Goal: Task Accomplishment & Management: Complete application form

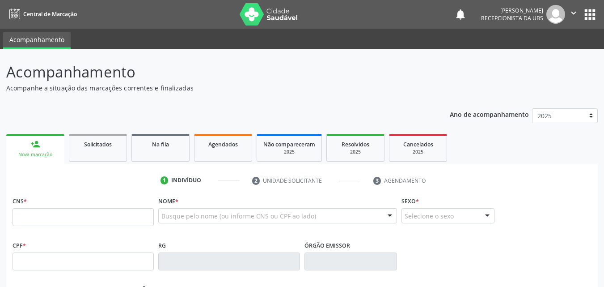
click at [83, 225] on input "text" at bounding box center [83, 217] width 141 height 18
type input "706 0018 5682 8445"
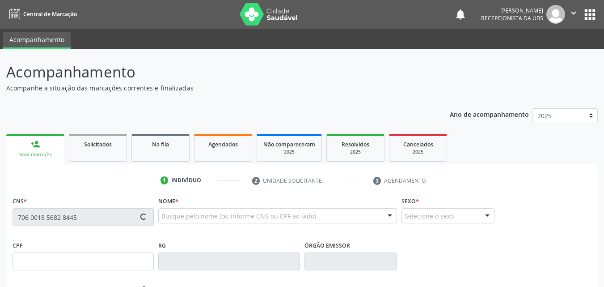
type input "021.020.824-40"
type input "20[DATE]"
type input "[PERSON_NAME]"
type input "[PHONE_NUMBER]"
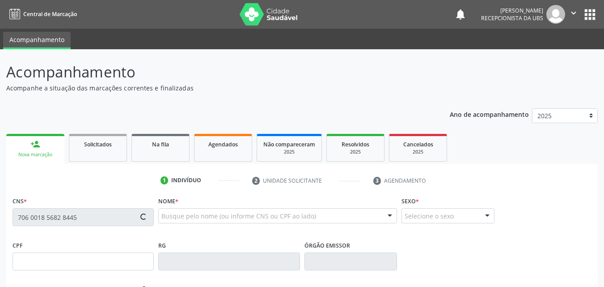
type input "026.165.284-28"
type input "265"
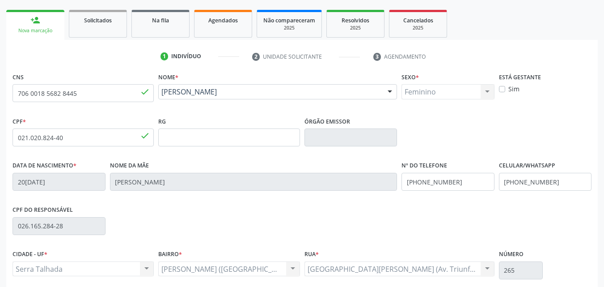
scroll to position [198, 0]
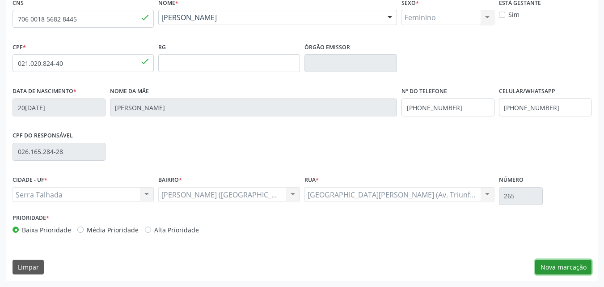
click at [566, 267] on button "Nova marcação" at bounding box center [563, 266] width 56 height 15
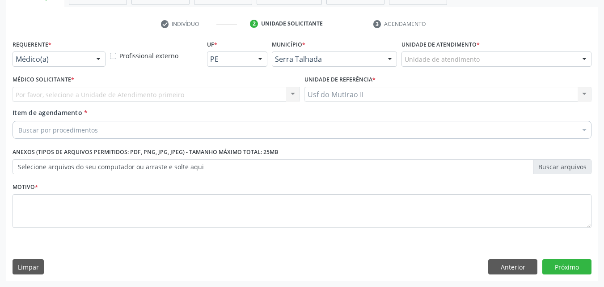
scroll to position [157, 0]
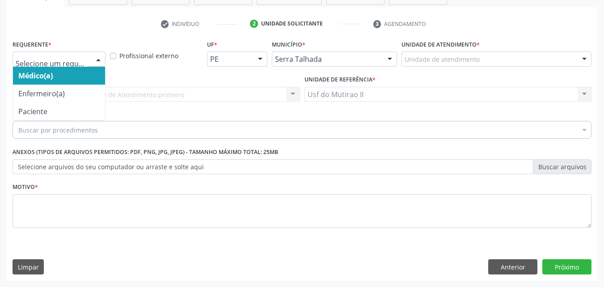
click at [77, 53] on div at bounding box center [59, 58] width 93 height 15
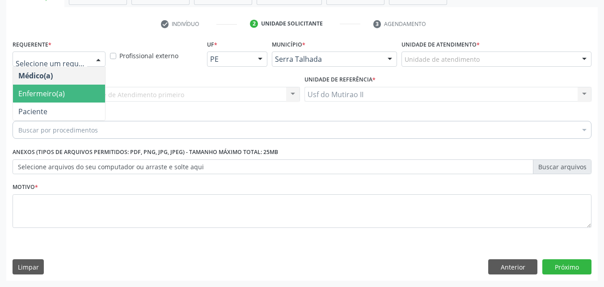
click at [60, 104] on span "Paciente" at bounding box center [59, 111] width 92 height 18
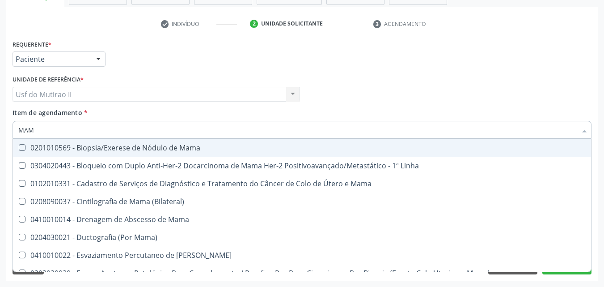
type input "MAMO"
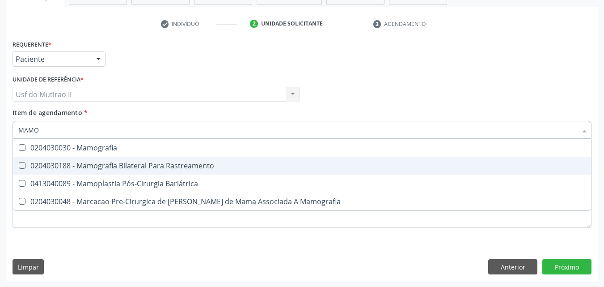
click at [112, 163] on div "0204030188 - Mamografia Bilateral Para Rastreamento" at bounding box center [301, 165] width 567 height 7
checkbox Rastreamento "true"
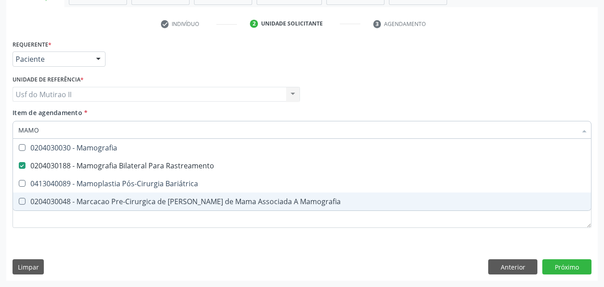
click at [138, 248] on div "Requerente * Paciente Médico(a) Enfermeiro(a) Paciente Nenhum resultado encontr…" at bounding box center [302, 159] width 592 height 243
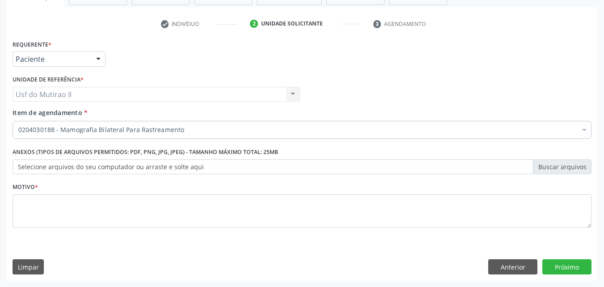
click at [148, 219] on li "Não selecionados" at bounding box center [366, 216] width 707 height 24
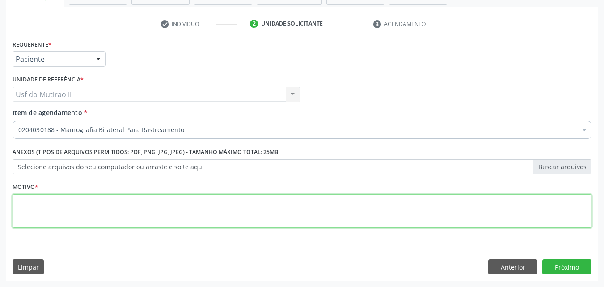
click at [174, 216] on textarea at bounding box center [302, 211] width 579 height 34
type textarea "."
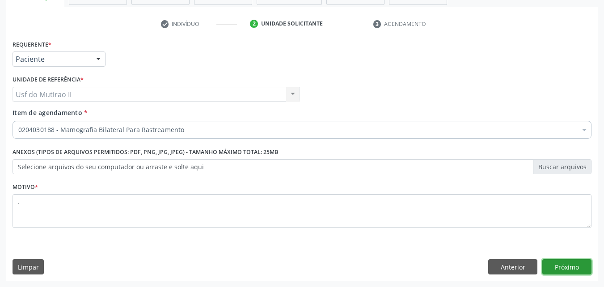
click at [587, 269] on button "Próximo" at bounding box center [566, 266] width 49 height 15
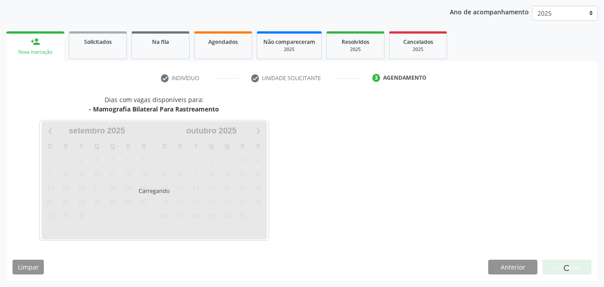
scroll to position [102, 0]
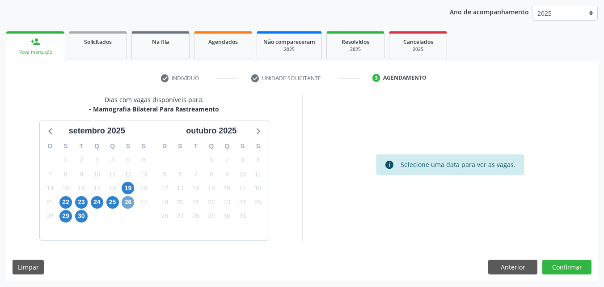
click at [127, 199] on span "26" at bounding box center [128, 202] width 13 height 13
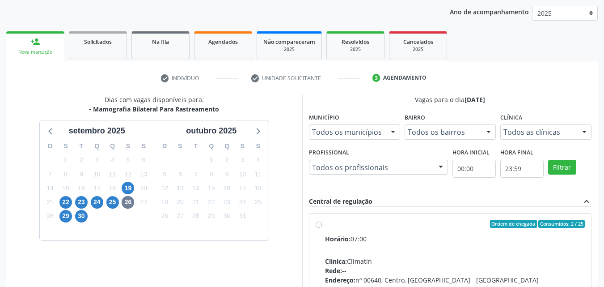
click at [325, 238] on span "Horário:" at bounding box center [337, 238] width 25 height 8
click at [322, 228] on input "Ordem de chegada Consumidos: 2 / 25 Horário: 07:00 Clínica: Climatin Rede: -- E…" at bounding box center [319, 224] width 6 height 8
radio input "true"
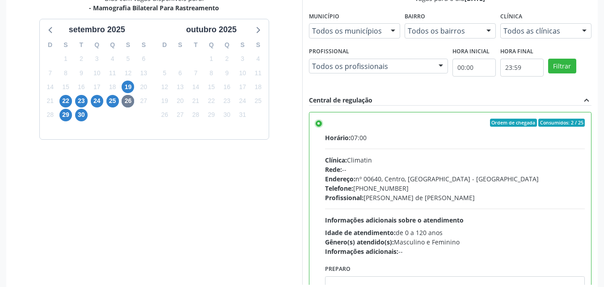
scroll to position [248, 0]
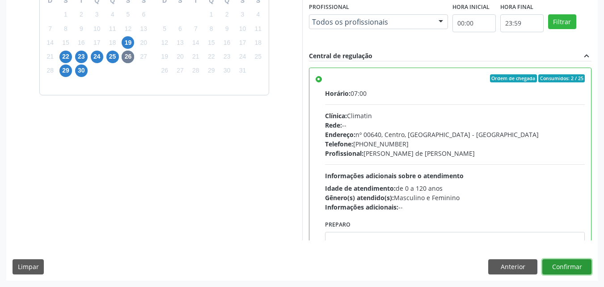
click at [561, 267] on button "Confirmar" at bounding box center [566, 266] width 49 height 15
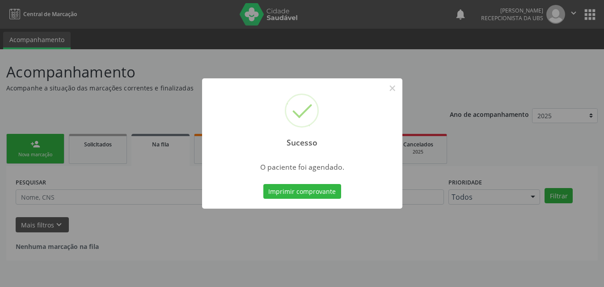
scroll to position [0, 0]
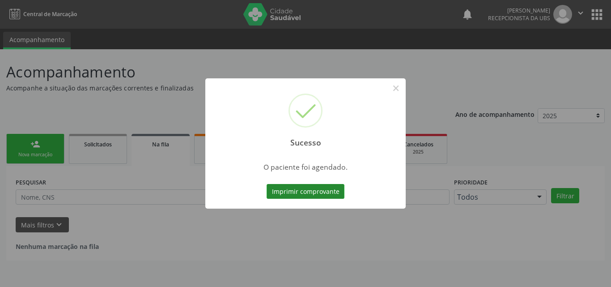
click at [315, 195] on button "Imprimir comprovante" at bounding box center [306, 191] width 78 height 15
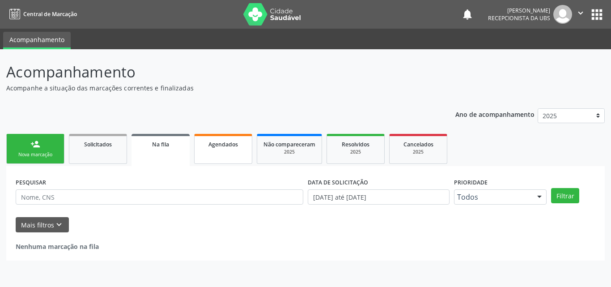
click at [232, 149] on link "Agendados" at bounding box center [223, 149] width 58 height 30
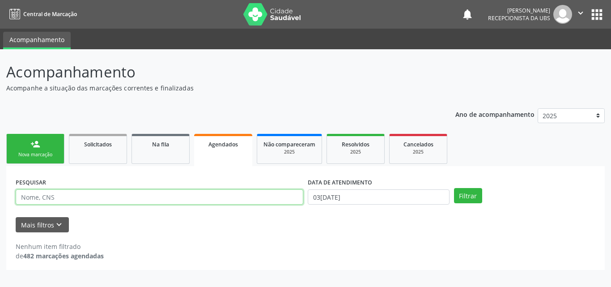
click at [67, 197] on input "text" at bounding box center [160, 196] width 288 height 15
type input "[PERSON_NAME]"
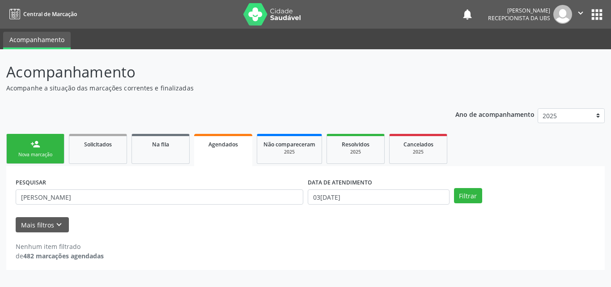
click at [242, 139] on link "Agendados" at bounding box center [223, 150] width 58 height 32
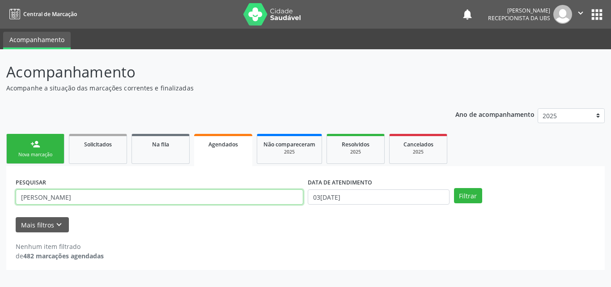
drag, startPoint x: 73, startPoint y: 197, endPoint x: 0, endPoint y: 205, distance: 73.7
click at [0, 204] on div "Acompanhamento Acompanhe a situação das marcações correntes e finalizadas Relat…" at bounding box center [305, 167] width 611 height 237
paste input "701803264610375"
type input "701803264610375"
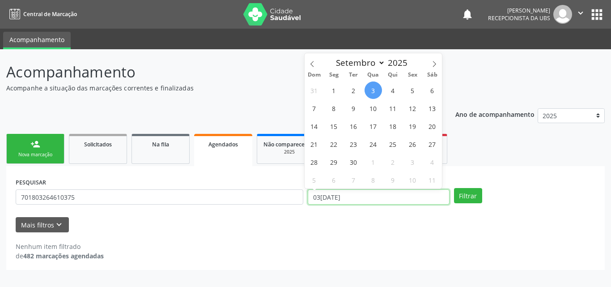
drag, startPoint x: 366, startPoint y: 194, endPoint x: 306, endPoint y: 201, distance: 60.8
click at [306, 201] on div "DATA DE ATENDIMENTO 03[DATE]" at bounding box center [378, 192] width 146 height 35
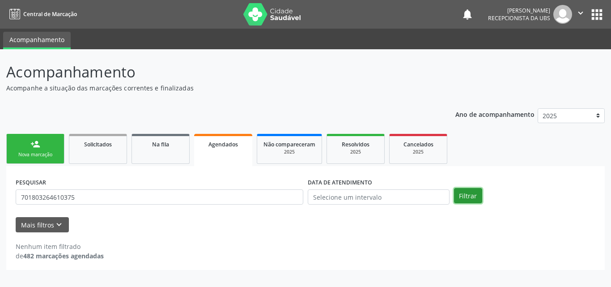
click at [463, 197] on button "Filtrar" at bounding box center [468, 195] width 28 height 15
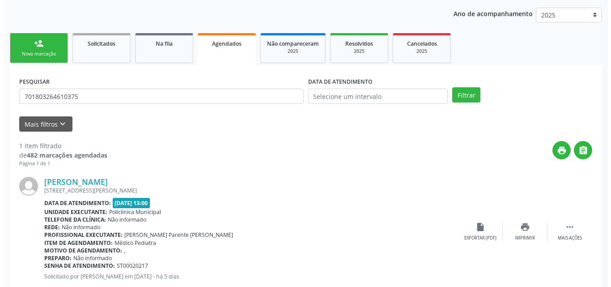
scroll to position [125, 0]
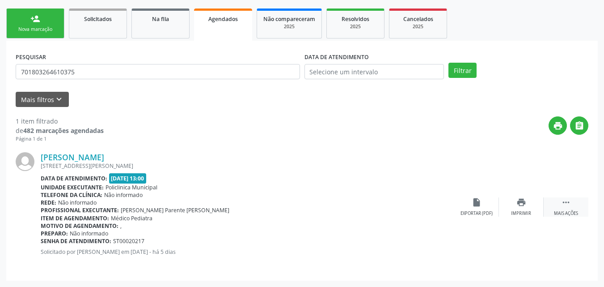
click at [557, 210] on div " Mais ações" at bounding box center [566, 206] width 45 height 19
click at [471, 208] on div "cancel Cancelar" at bounding box center [476, 206] width 45 height 19
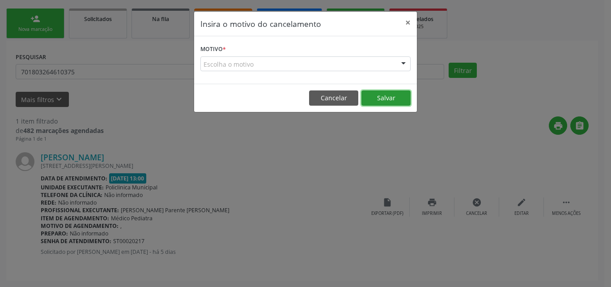
drag, startPoint x: 376, startPoint y: 98, endPoint x: 381, endPoint y: 68, distance: 31.3
click at [381, 68] on div "Insira o motivo do cancelamento × Motivo * Escolha o motivo Outro Médico - Part…" at bounding box center [306, 61] width 224 height 101
click at [385, 64] on div "Escolha o motivo" at bounding box center [305, 63] width 210 height 15
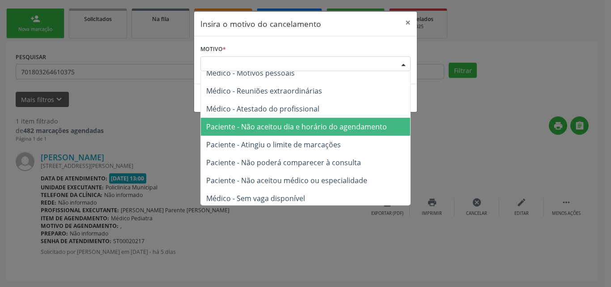
scroll to position [45, 0]
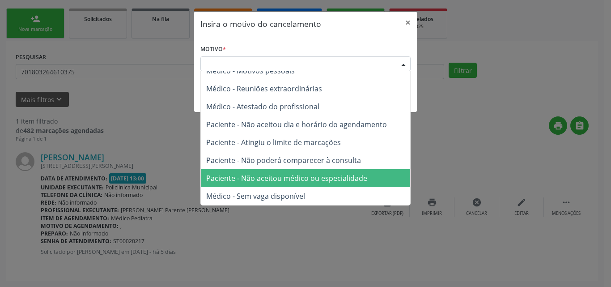
click at [245, 177] on span "Paciente - Não aceitou médico ou especialidade" at bounding box center [286, 178] width 161 height 10
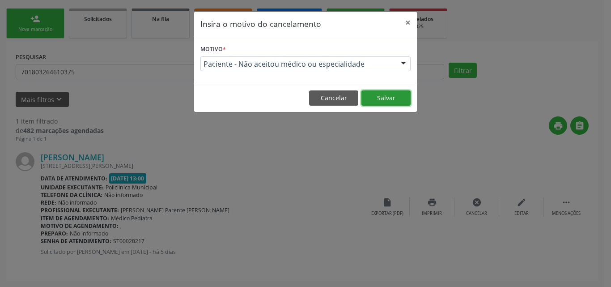
click at [398, 98] on button "Salvar" at bounding box center [385, 97] width 49 height 15
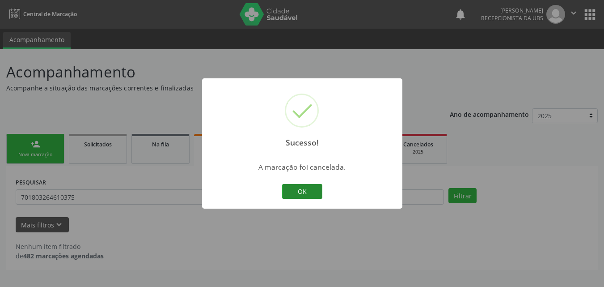
scroll to position [0, 0]
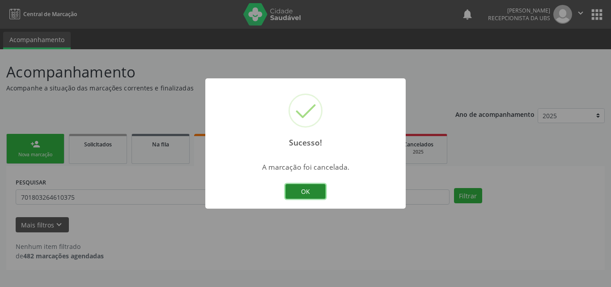
click at [293, 192] on button "OK" at bounding box center [305, 191] width 40 height 15
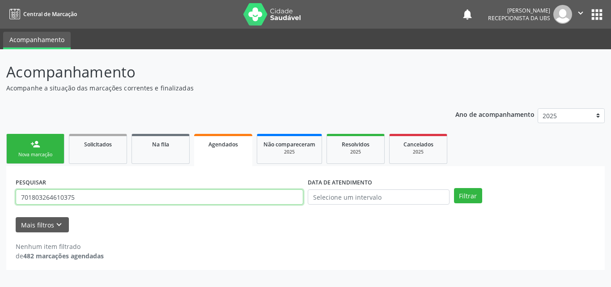
drag, startPoint x: 86, startPoint y: 189, endPoint x: 0, endPoint y: 198, distance: 86.8
click at [0, 198] on div "Acompanhamento Acompanhe a situação das marcações correntes e finalizadas Relat…" at bounding box center [305, 167] width 611 height 237
paste input "705003251215154"
type input "705003251215154"
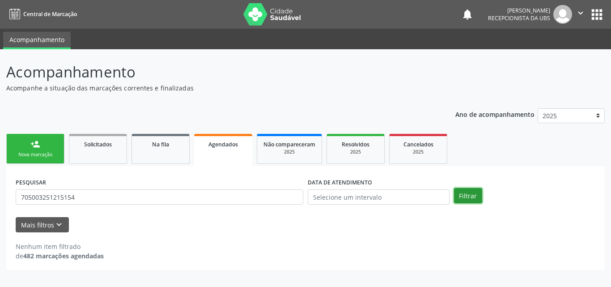
click at [461, 196] on button "Filtrar" at bounding box center [468, 195] width 28 height 15
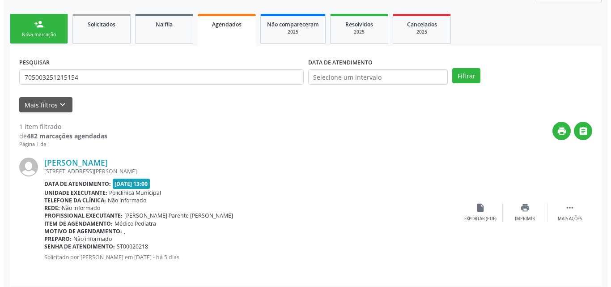
scroll to position [125, 0]
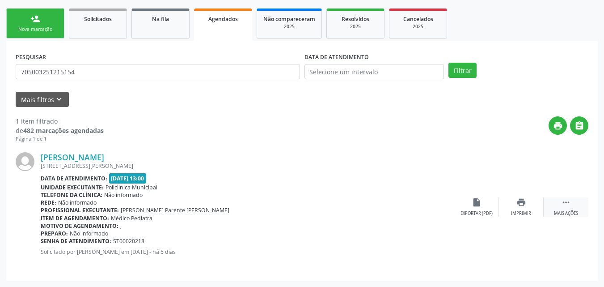
click at [565, 211] on div "Mais ações" at bounding box center [566, 213] width 24 height 6
click at [478, 207] on div "cancel Cancelar" at bounding box center [476, 206] width 45 height 19
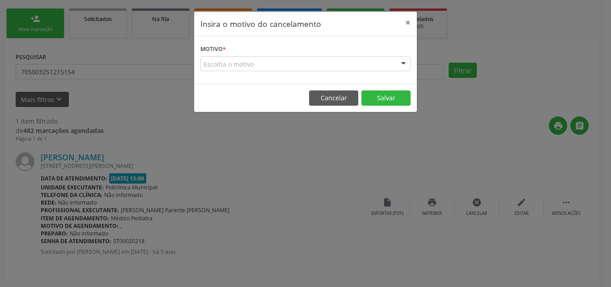
click at [369, 66] on div "Escolha o motivo" at bounding box center [305, 63] width 210 height 15
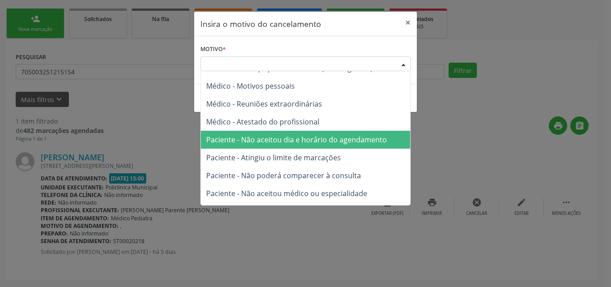
scroll to position [45, 0]
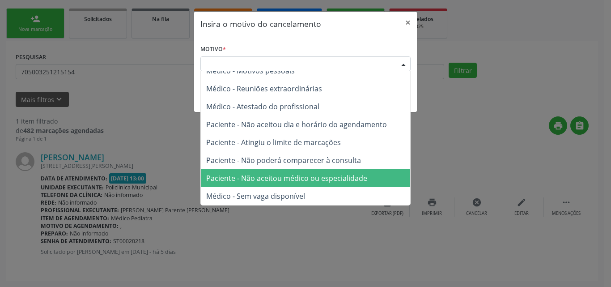
click at [253, 178] on span "Paciente - Não aceitou médico ou especialidade" at bounding box center [286, 178] width 161 height 10
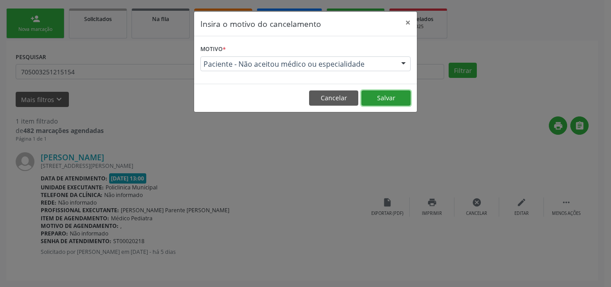
click at [399, 100] on button "Salvar" at bounding box center [385, 97] width 49 height 15
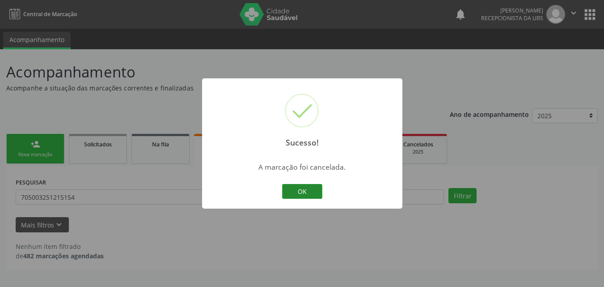
scroll to position [0, 0]
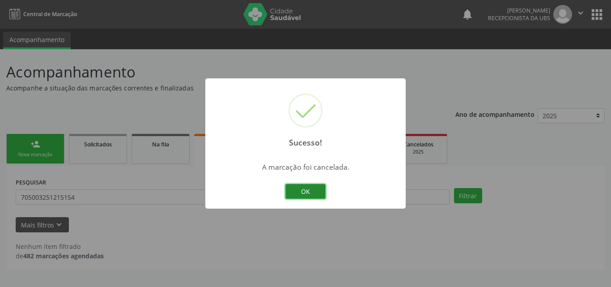
click at [316, 190] on button "OK" at bounding box center [305, 191] width 40 height 15
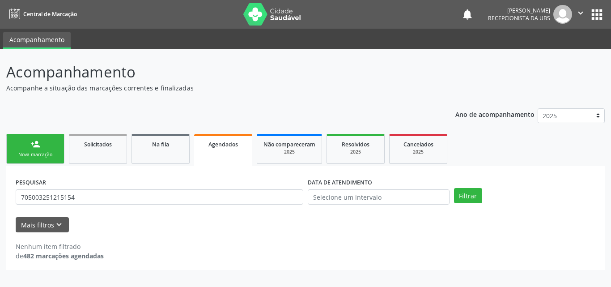
click at [41, 140] on link "person_add Nova marcação" at bounding box center [35, 149] width 58 height 30
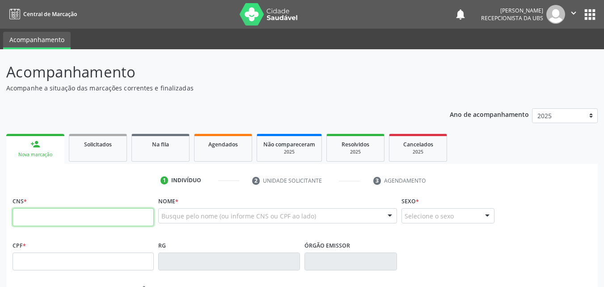
click at [91, 220] on input "text" at bounding box center [83, 217] width 141 height 18
drag, startPoint x: 215, startPoint y: 218, endPoint x: 212, endPoint y: 214, distance: 4.6
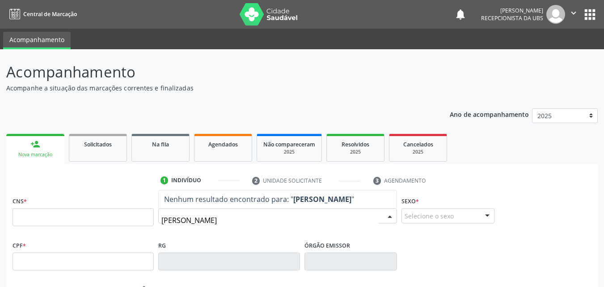
type input "[PERSON_NAME]"
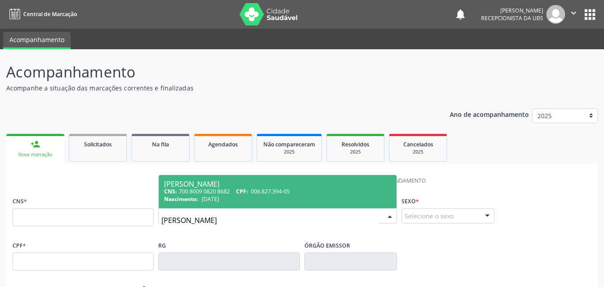
click at [219, 181] on div "[PERSON_NAME]" at bounding box center [277, 183] width 227 height 7
type input "700 8009 0820 8682"
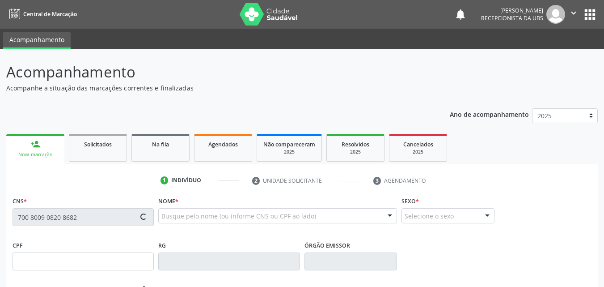
scroll to position [198, 0]
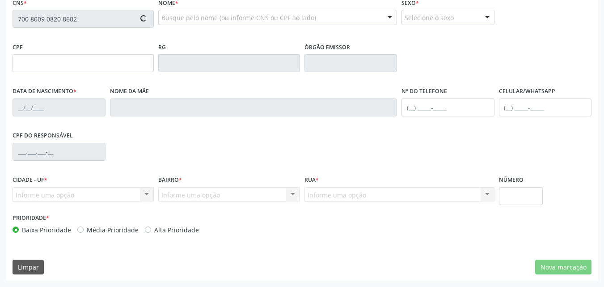
type input "006.827.394-05"
type input "[DATE]"
type input "Irlânia [PERSON_NAME]"
type input "[PHONE_NUMBER]"
type input "1590"
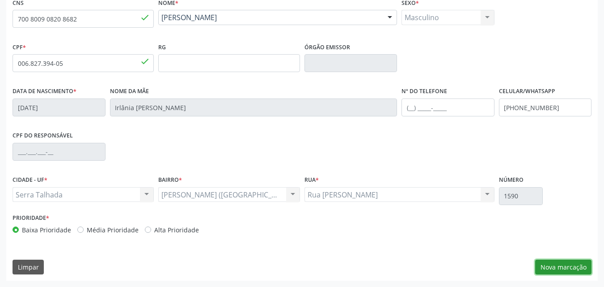
click at [571, 270] on button "Nova marcação" at bounding box center [563, 266] width 56 height 15
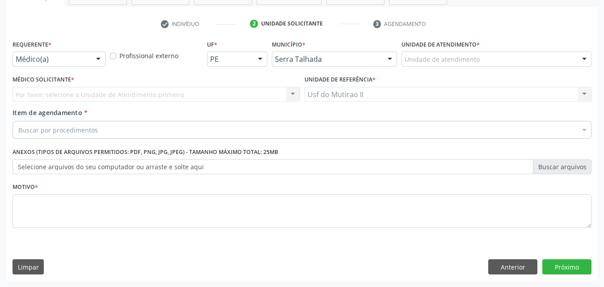
click at [102, 53] on div at bounding box center [98, 59] width 13 height 15
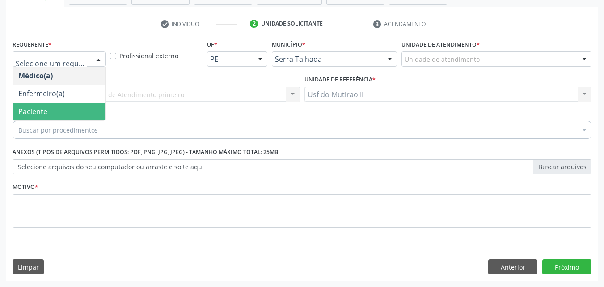
drag, startPoint x: 80, startPoint y: 105, endPoint x: 85, endPoint y: 138, distance: 33.6
click at [79, 105] on span "Paciente" at bounding box center [59, 111] width 92 height 18
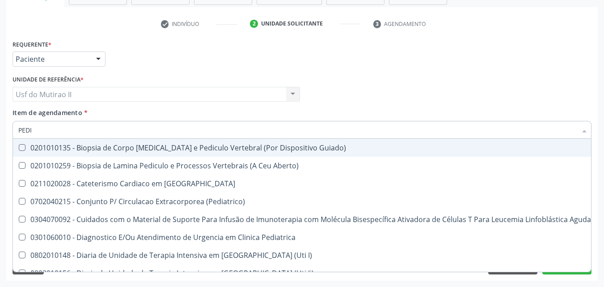
type input "PEDIA"
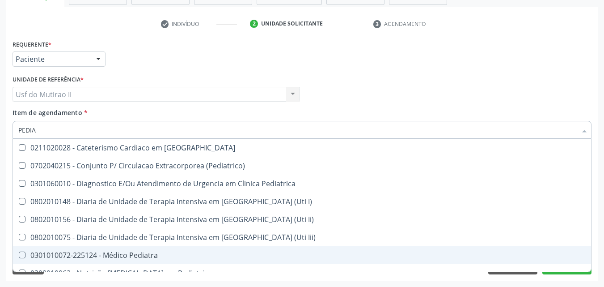
click at [109, 251] on div "0301010072-225124 - Médico Pediatra" at bounding box center [301, 254] width 567 height 7
checkbox Pediatra "true"
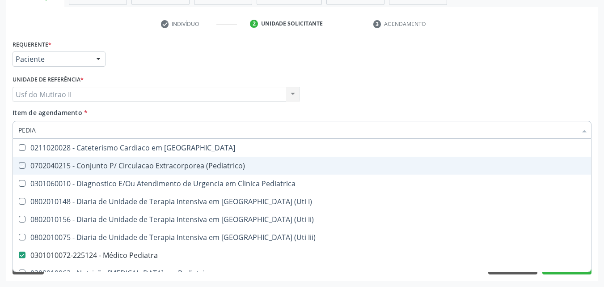
click at [351, 68] on div "Requerente * Paciente Médico(a) Enfermeiro(a) Paciente Nenhum resultado encontr…" at bounding box center [302, 55] width 584 height 35
checkbox \(Pediatrico\) "true"
checkbox Pediatra "false"
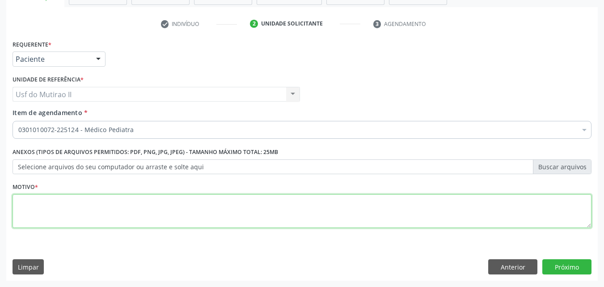
click at [205, 217] on textarea at bounding box center [302, 211] width 579 height 34
type textarea "."
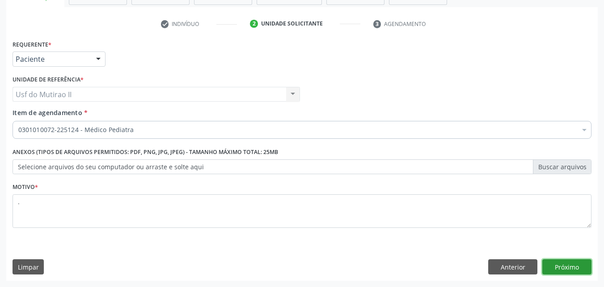
click at [567, 271] on button "Próximo" at bounding box center [566, 266] width 49 height 15
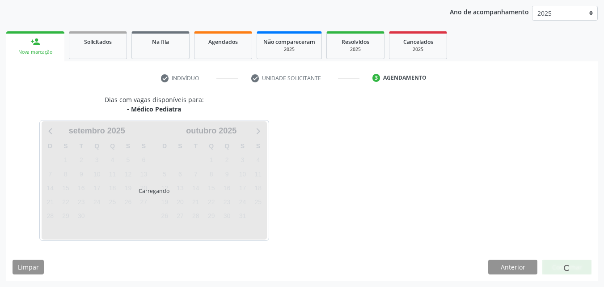
scroll to position [102, 0]
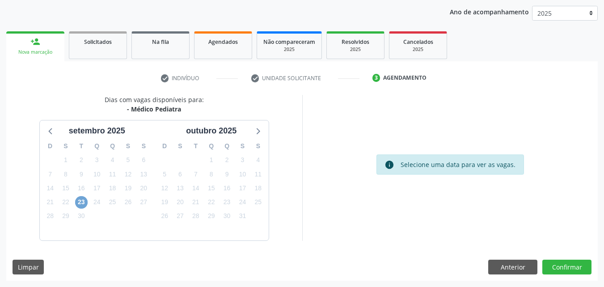
click at [80, 200] on span "23" at bounding box center [81, 202] width 13 height 13
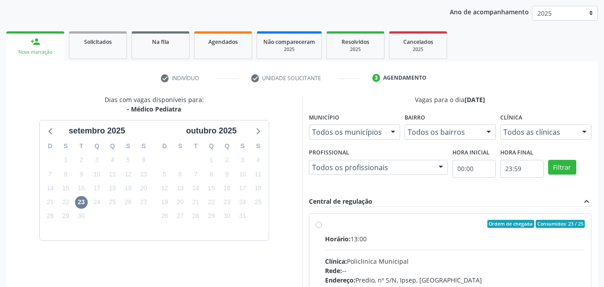
click at [356, 233] on label "Ordem de chegada Consumidos: 23 / 25 Horário: 13:00 Clínica: Policlinica Munici…" at bounding box center [455, 288] width 260 height 137
click at [322, 228] on input "Ordem de chegada Consumidos: 23 / 25 Horário: 13:00 Clínica: Policlinica Munici…" at bounding box center [319, 224] width 6 height 8
radio input "true"
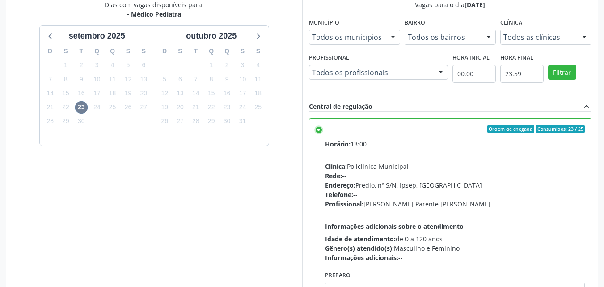
scroll to position [248, 0]
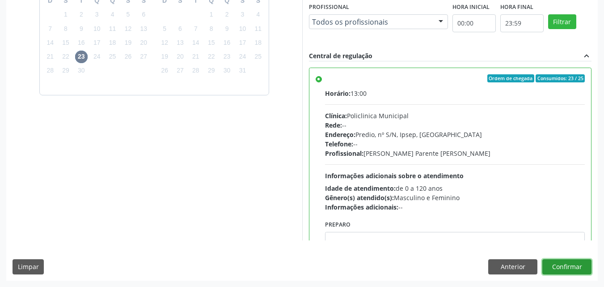
click at [569, 269] on button "Confirmar" at bounding box center [566, 266] width 49 height 15
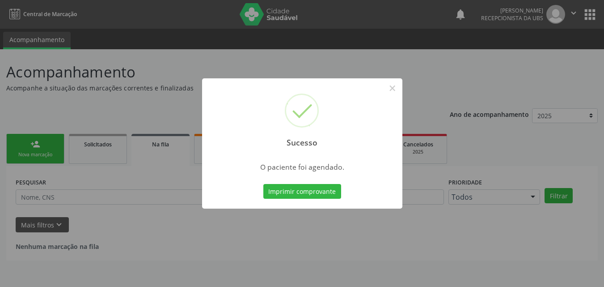
scroll to position [0, 0]
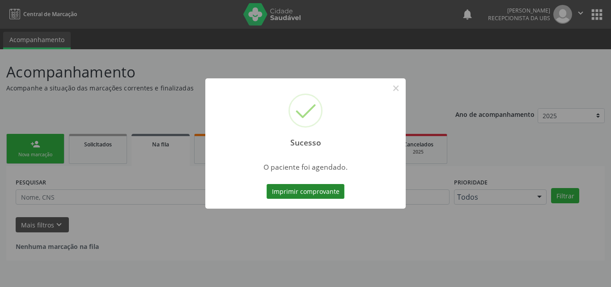
click at [311, 195] on button "Imprimir comprovante" at bounding box center [306, 191] width 78 height 15
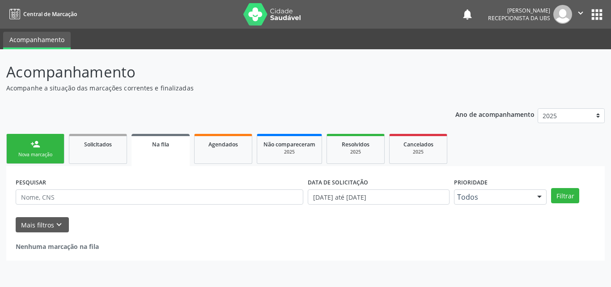
click at [27, 151] on link "person_add Nova marcação" at bounding box center [35, 149] width 58 height 30
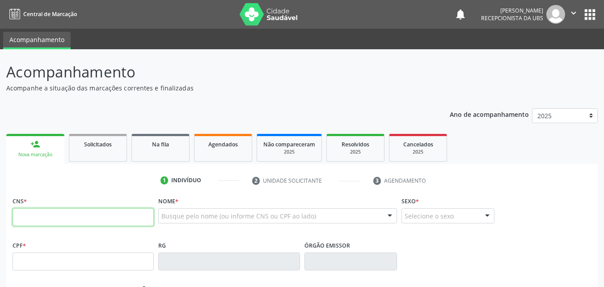
click at [48, 214] on input "text" at bounding box center [83, 217] width 141 height 18
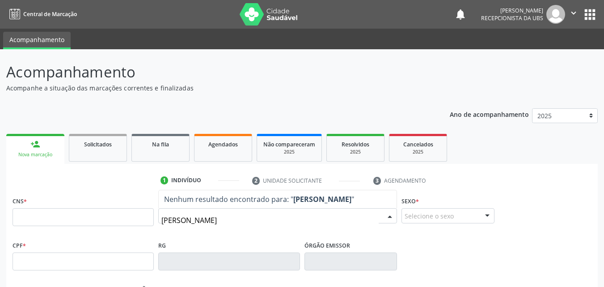
type input "[PERSON_NAME]"
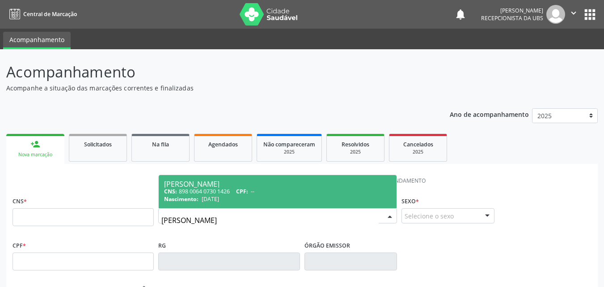
click at [193, 186] on div "[PERSON_NAME]" at bounding box center [277, 183] width 227 height 7
type input "898 0064 0730 1426"
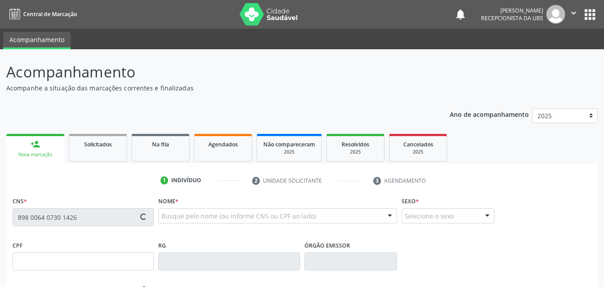
type input "[DATE]"
type input "[PERSON_NAME]"
type input "[PHONE_NUMBER]"
type input "21"
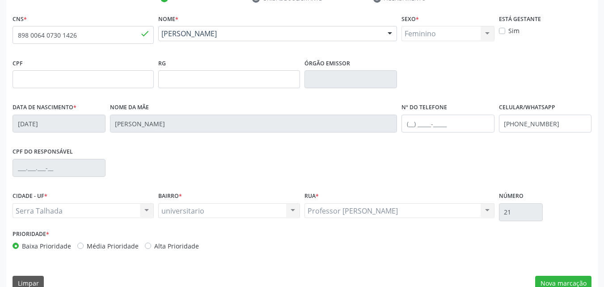
scroll to position [198, 0]
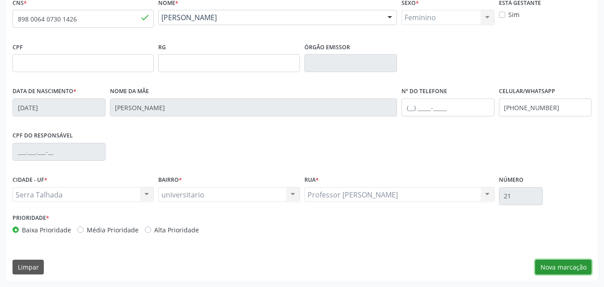
click at [567, 271] on button "Nova marcação" at bounding box center [563, 266] width 56 height 15
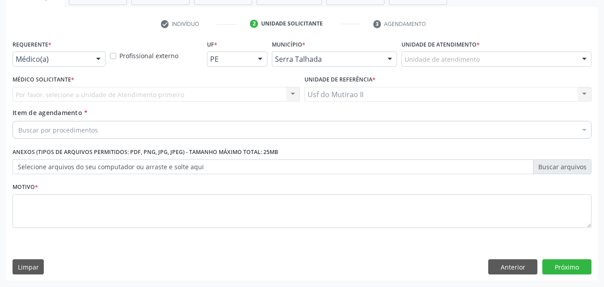
scroll to position [157, 0]
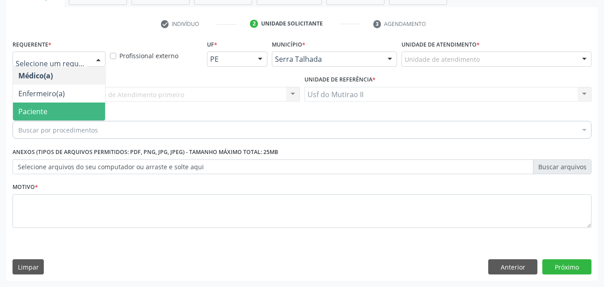
click at [44, 108] on span "Paciente" at bounding box center [32, 111] width 29 height 10
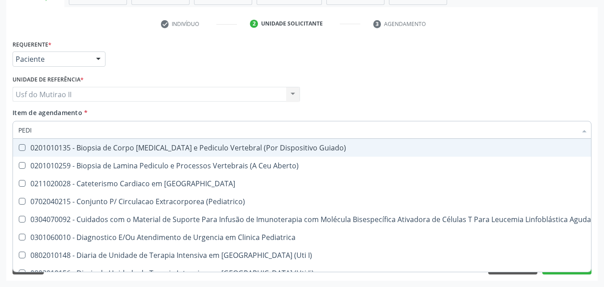
type input "PEDIA"
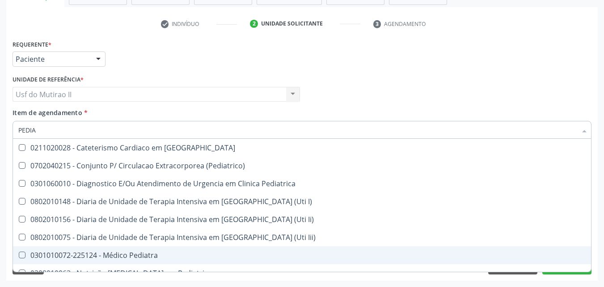
click at [68, 252] on div "0301010072-225124 - Médico Pediatra" at bounding box center [301, 254] width 567 height 7
checkbox Pediatra "true"
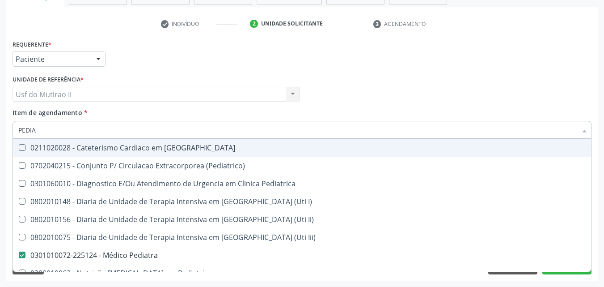
click at [318, 59] on div "Requerente * Paciente Médico(a) Enfermeiro(a) Paciente Nenhum resultado encontr…" at bounding box center [302, 55] width 584 height 35
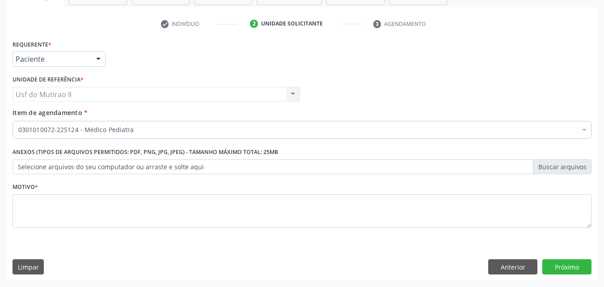
scroll to position [0, 0]
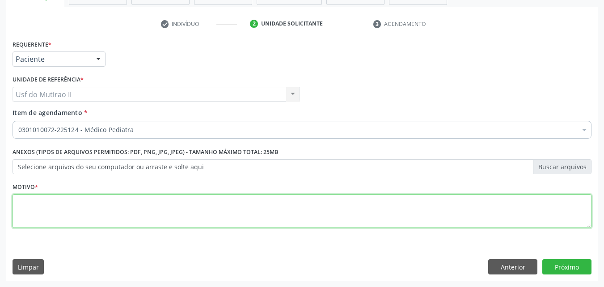
click at [116, 206] on textarea at bounding box center [302, 211] width 579 height 34
type textarea "."
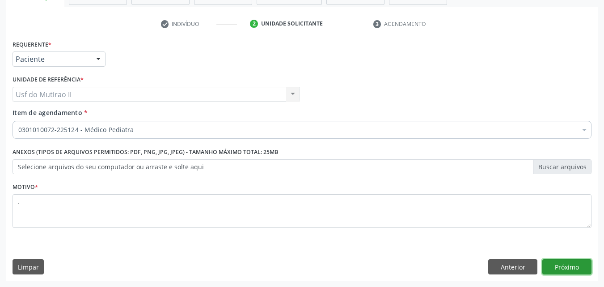
click at [559, 261] on button "Próximo" at bounding box center [566, 266] width 49 height 15
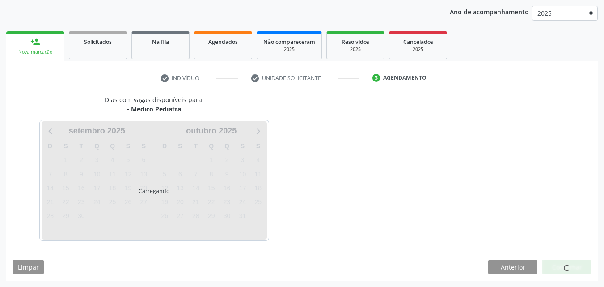
scroll to position [102, 0]
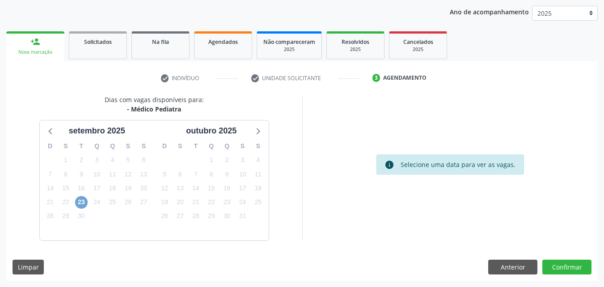
click at [80, 204] on span "23" at bounding box center [81, 202] width 13 height 13
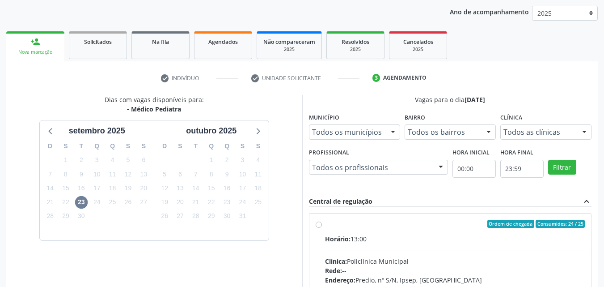
click at [322, 228] on input "Ordem de chegada Consumidos: 24 / 25 Horário: 13:00 Clínica: Policlinica Munici…" at bounding box center [319, 224] width 6 height 8
radio input "true"
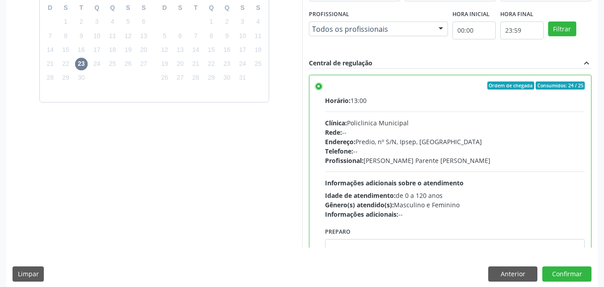
scroll to position [248, 0]
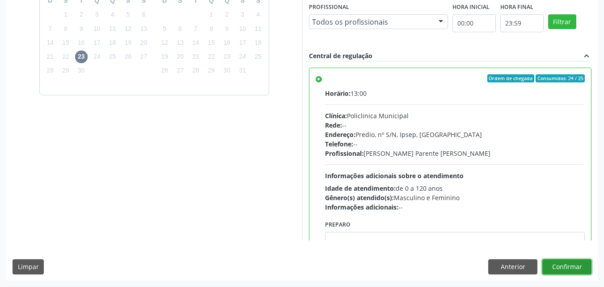
click at [561, 262] on button "Confirmar" at bounding box center [566, 266] width 49 height 15
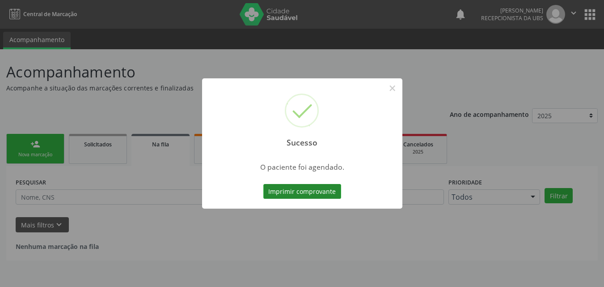
scroll to position [0, 0]
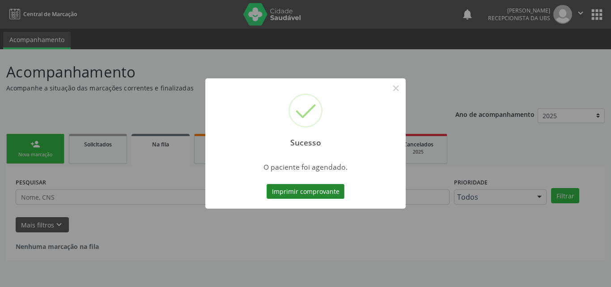
click at [315, 190] on button "Imprimir comprovante" at bounding box center [306, 191] width 78 height 15
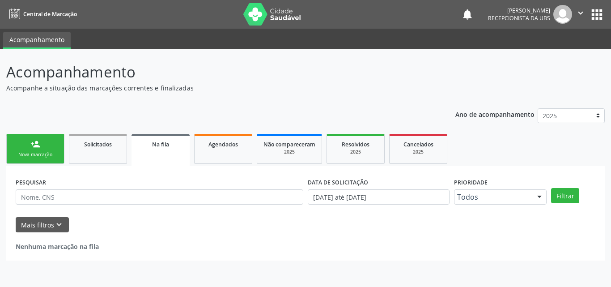
click at [48, 148] on link "person_add Nova marcação" at bounding box center [35, 149] width 58 height 30
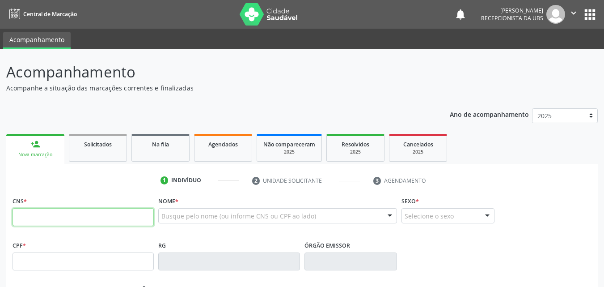
click at [52, 216] on input "text" at bounding box center [83, 217] width 141 height 18
type input "898 0064 1668 1929"
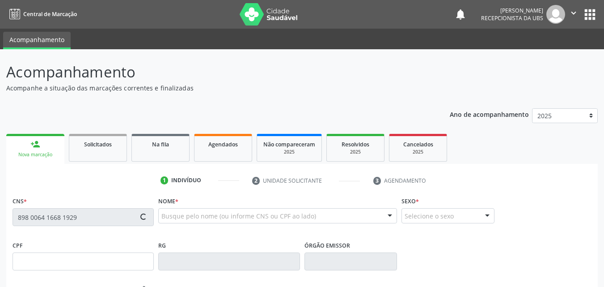
type input "007.086.434-93"
type input "14[DATE]"
type input "[PERSON_NAME]"
type input "[PHONE_NUMBER]"
type input "80"
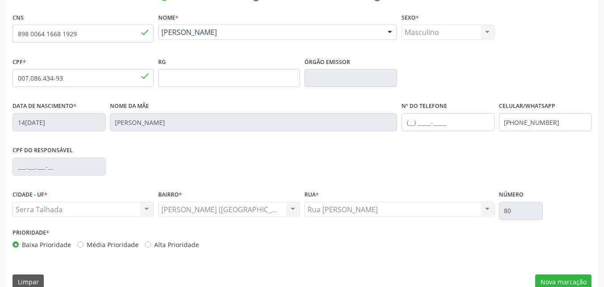
scroll to position [198, 0]
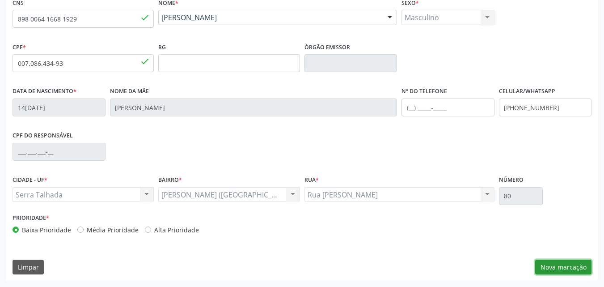
click at [543, 272] on button "Nova marcação" at bounding box center [563, 266] width 56 height 15
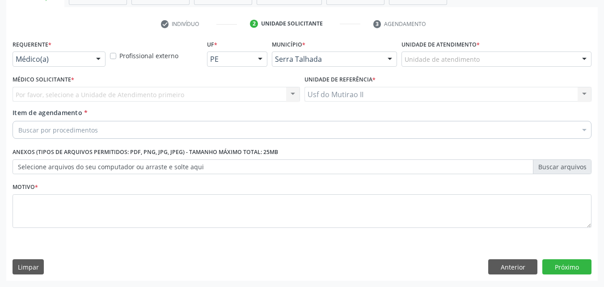
scroll to position [157, 0]
click at [54, 52] on div "Médico(a)" at bounding box center [59, 58] width 93 height 15
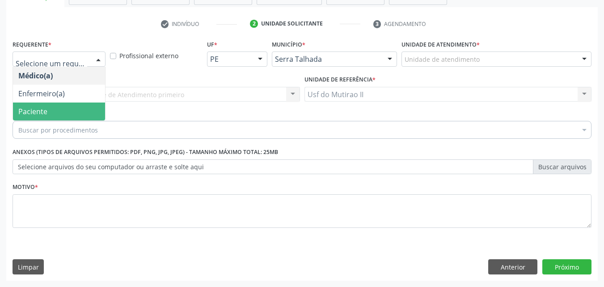
click at [49, 114] on span "Paciente" at bounding box center [59, 111] width 92 height 18
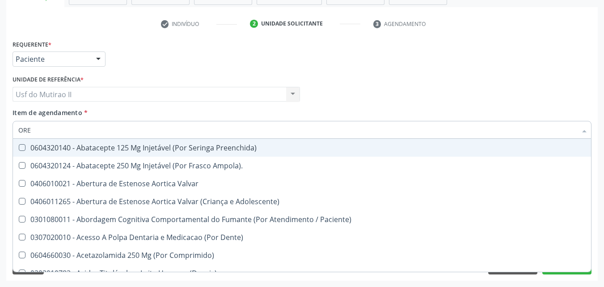
type input "OREL"
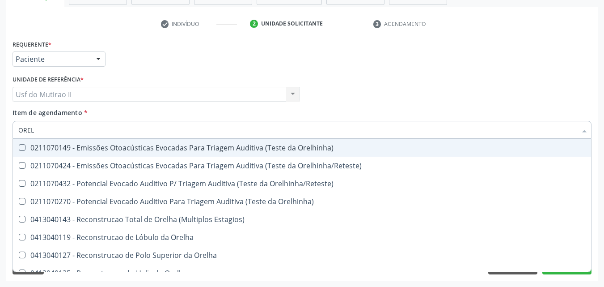
click at [71, 148] on div "0211070149 - Emissões Otoacústicas Evocadas Para Triagem Auditiva (Teste da Ore…" at bounding box center [301, 147] width 567 height 7
checkbox Orelhinha\) "true"
click at [225, 57] on div "Requerente * Paciente Médico(a) Enfermeiro(a) Paciente Nenhum resultado encontr…" at bounding box center [302, 55] width 584 height 35
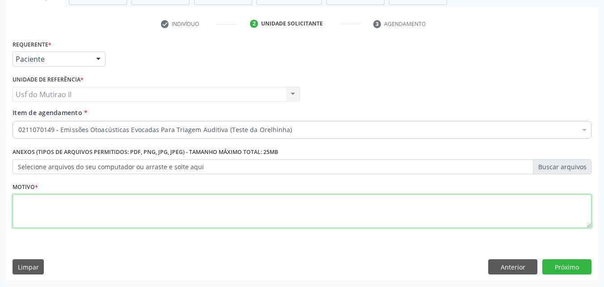
click at [155, 220] on textarea at bounding box center [302, 211] width 579 height 34
type textarea "."
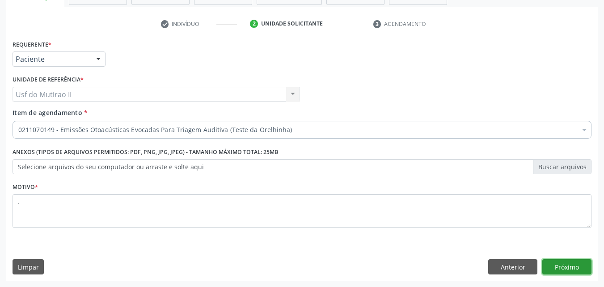
click at [578, 269] on button "Próximo" at bounding box center [566, 266] width 49 height 15
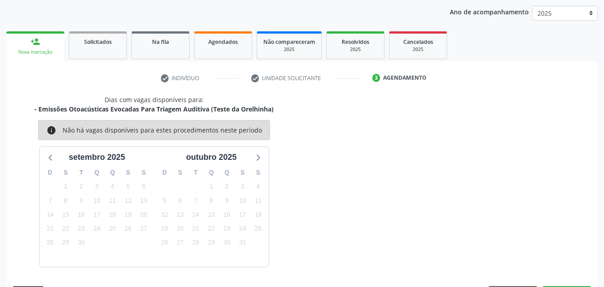
scroll to position [129, 0]
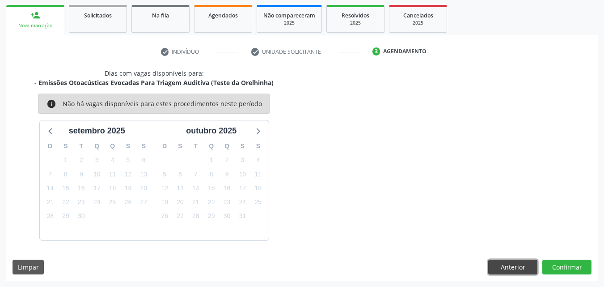
click at [525, 271] on button "Anterior" at bounding box center [512, 266] width 49 height 15
